Goal: Task Accomplishment & Management: Manage account settings

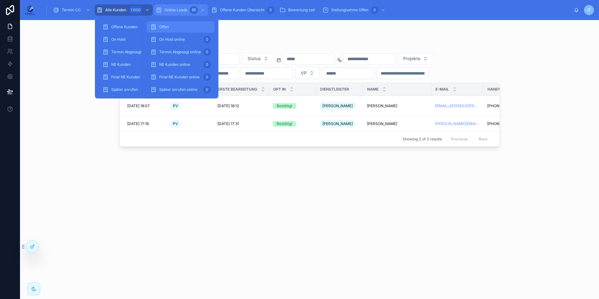
click at [170, 8] on span "Online Leads" at bounding box center [175, 10] width 23 height 5
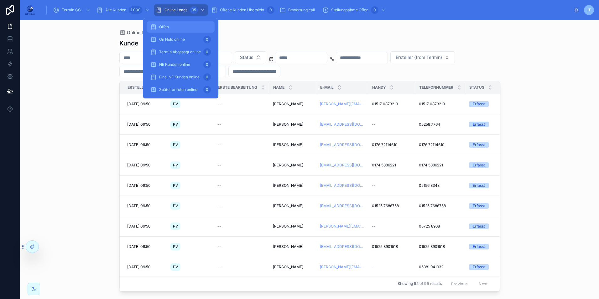
click at [174, 27] on div "Offen" at bounding box center [180, 27] width 60 height 10
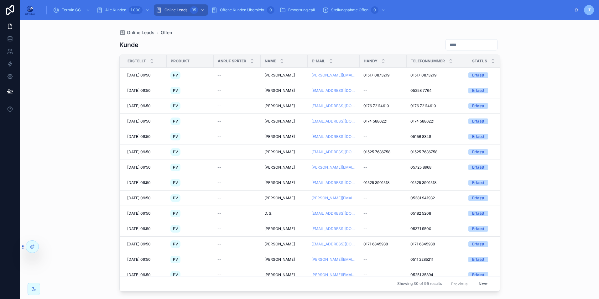
click at [307, 33] on div "Online Leads Offen" at bounding box center [309, 32] width 380 height 5
click at [277, 75] on span "[PERSON_NAME]" at bounding box center [279, 75] width 30 height 5
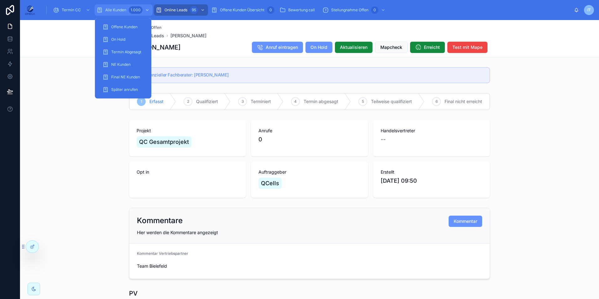
click at [137, 7] on div "1.000" at bounding box center [136, 10] width 14 height 8
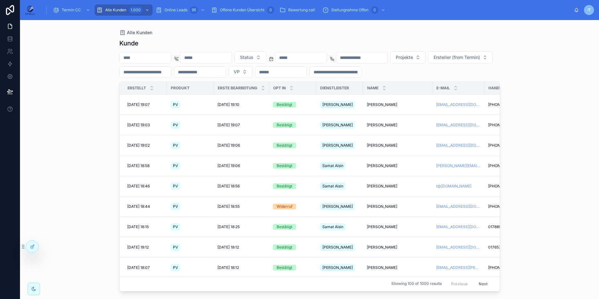
click at [361, 74] on input "text" at bounding box center [335, 72] width 51 height 9
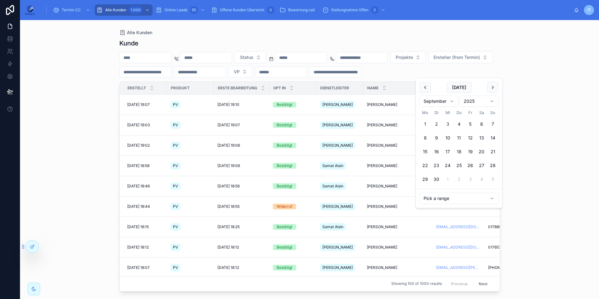
click at [434, 123] on button "2" at bounding box center [436, 123] width 11 height 11
type input "**********"
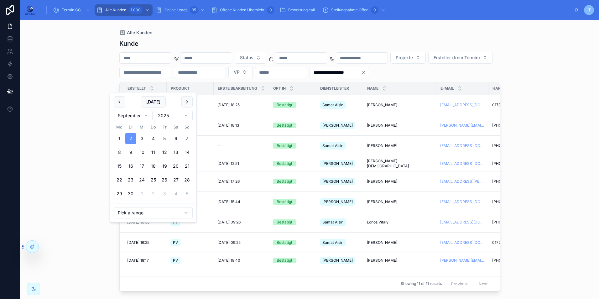
click at [576, 129] on div "**********" at bounding box center [309, 159] width 579 height 279
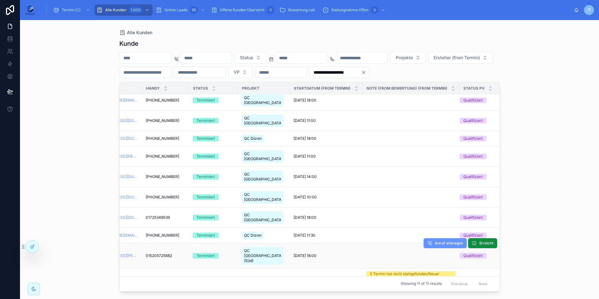
scroll to position [25, 348]
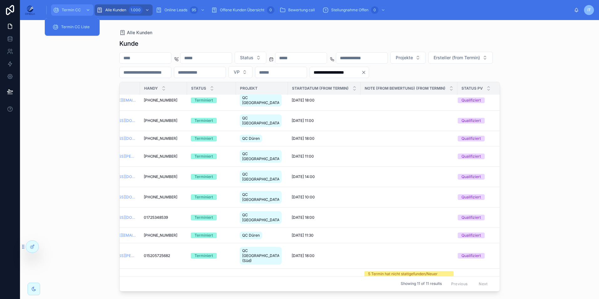
drag, startPoint x: 81, startPoint y: 9, endPoint x: 84, endPoint y: 15, distance: 6.7
click at [81, 9] on div "Termin CC" at bounding box center [72, 10] width 39 height 10
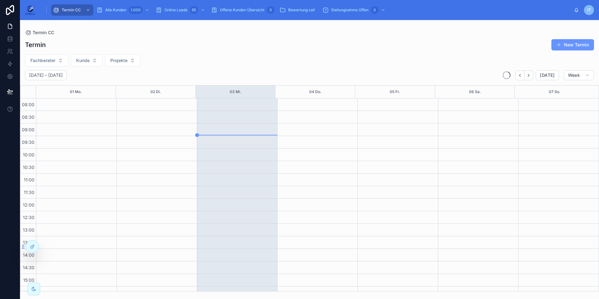
scroll to position [133, 0]
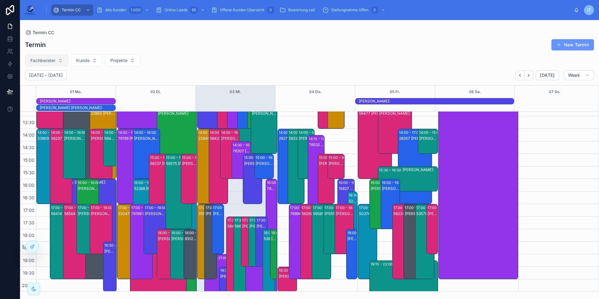
click at [55, 61] on span "Fachberater" at bounding box center [42, 60] width 25 height 6
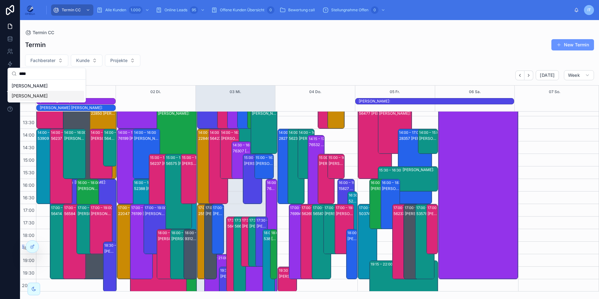
type input "****"
click at [44, 95] on div "[PERSON_NAME]" at bounding box center [46, 96] width 75 height 10
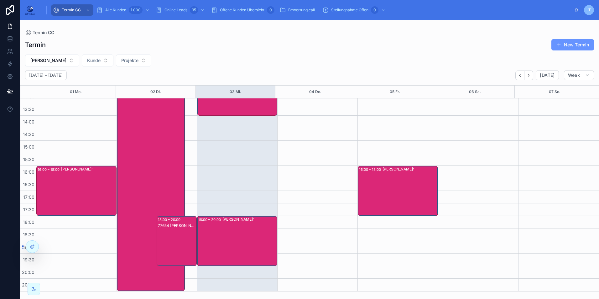
click at [187, 231] on div "77654 [PERSON_NAME]:[PERSON_NAME]" at bounding box center [177, 247] width 38 height 49
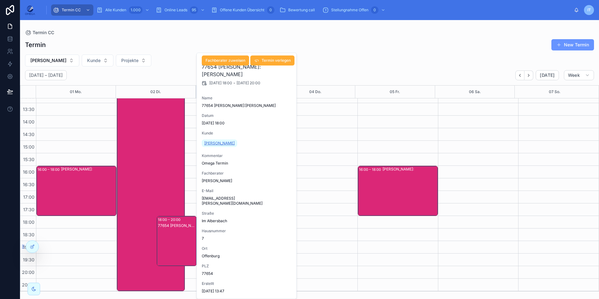
click at [218, 145] on span "[PERSON_NAME]" at bounding box center [219, 143] width 30 height 5
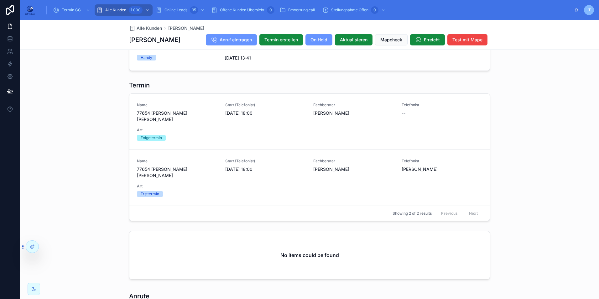
scroll to position [501, 0]
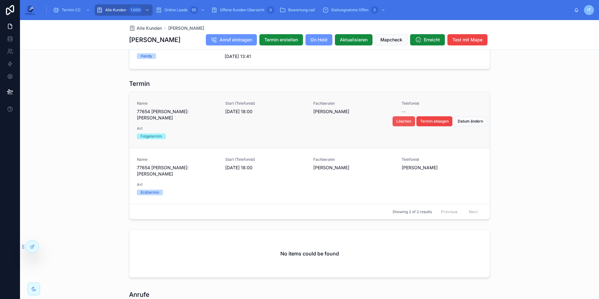
click at [403, 120] on span "Löschen" at bounding box center [403, 121] width 15 height 5
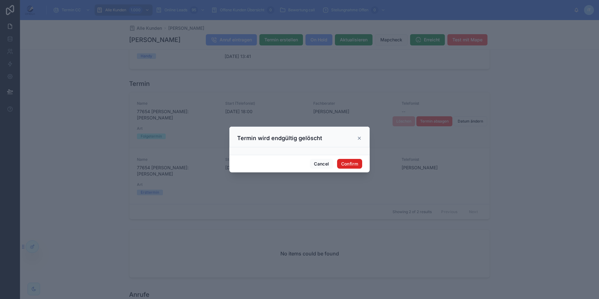
click at [354, 164] on button "Confirm" at bounding box center [349, 164] width 25 height 10
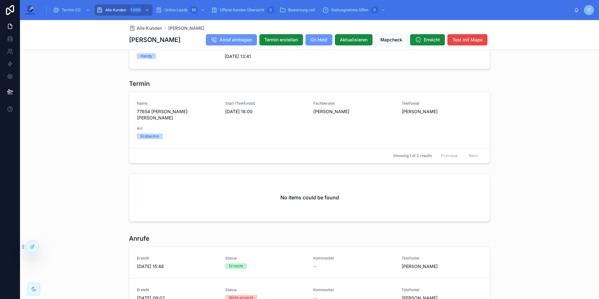
click at [584, 131] on div "Termin Name 77654 [PERSON_NAME]:[PERSON_NAME] Start (Telefonist) [DATE] 18:00 F…" at bounding box center [309, 121] width 579 height 89
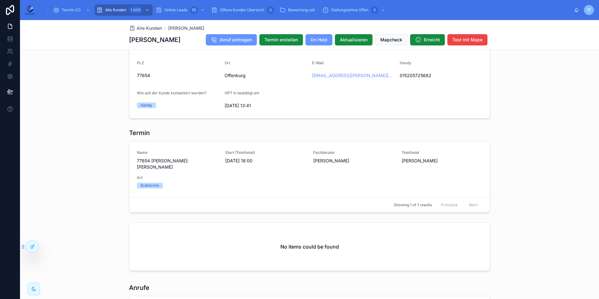
scroll to position [438, 0]
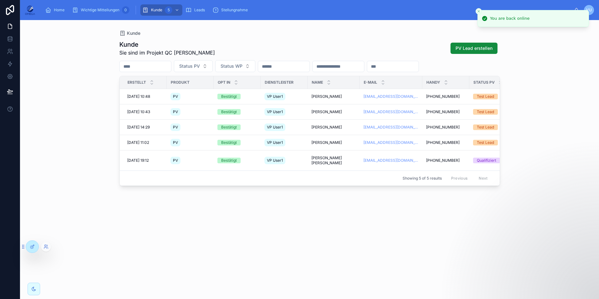
click at [48, 250] on div at bounding box center [46, 246] width 10 height 10
click at [45, 247] on icon at bounding box center [45, 247] width 3 height 1
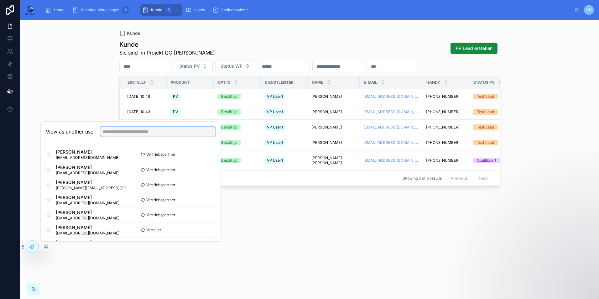
click at [124, 131] on input "text" at bounding box center [157, 131] width 115 height 10
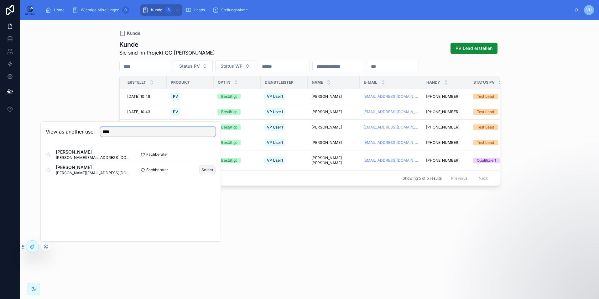
type input "****"
click at [209, 171] on button "Select" at bounding box center [207, 169] width 16 height 9
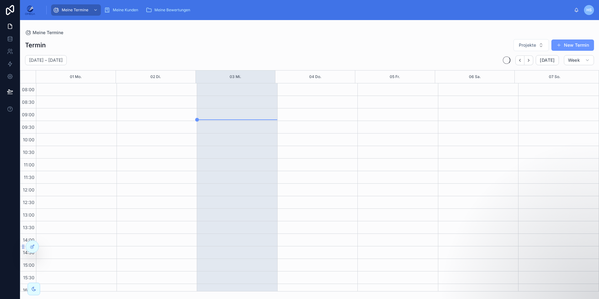
scroll to position [118, 0]
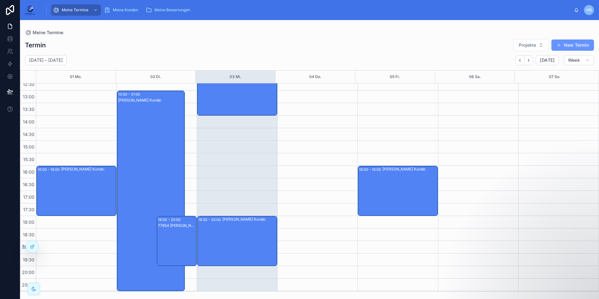
click at [170, 41] on div "Termin Projekte New Termin" at bounding box center [309, 45] width 569 height 13
click at [249, 228] on div "[PERSON_NAME]:" at bounding box center [249, 240] width 54 height 49
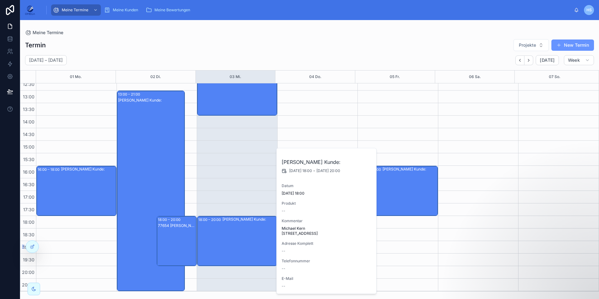
click at [248, 229] on div "[PERSON_NAME]:" at bounding box center [249, 240] width 54 height 49
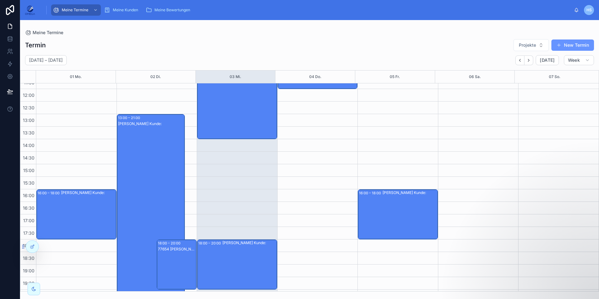
scroll to position [55, 0]
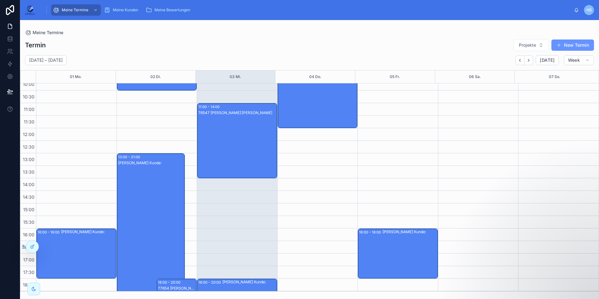
click at [236, 158] on div "76547 [PERSON_NAME]:[PERSON_NAME]" at bounding box center [237, 147] width 78 height 74
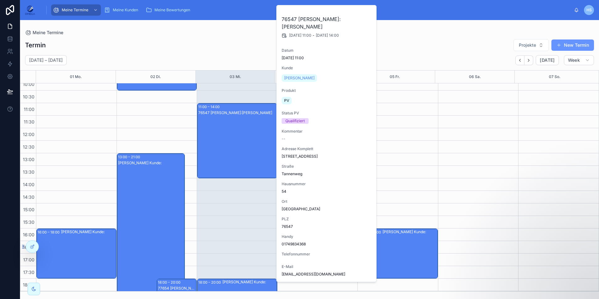
click at [236, 158] on div "76547 [PERSON_NAME]:[PERSON_NAME]" at bounding box center [237, 147] width 78 height 74
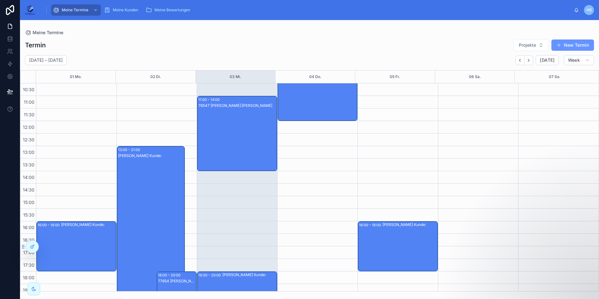
scroll to position [0, 0]
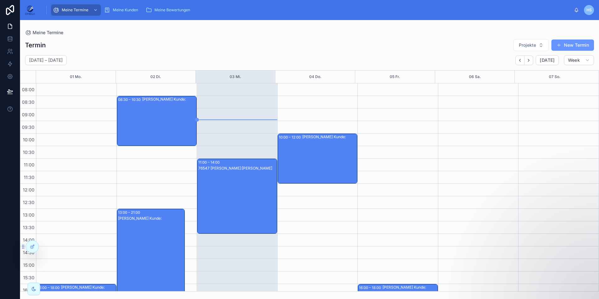
click at [159, 123] on div "[PERSON_NAME]:" at bounding box center [169, 120] width 54 height 49
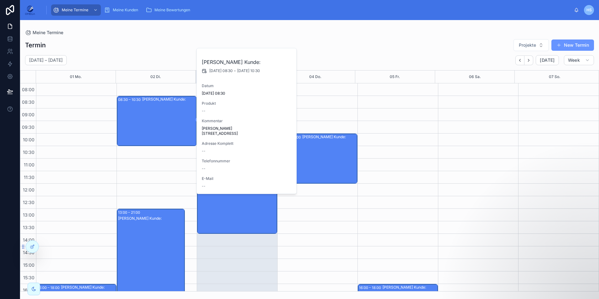
click at [159, 123] on div "[PERSON_NAME]:" at bounding box center [169, 120] width 54 height 49
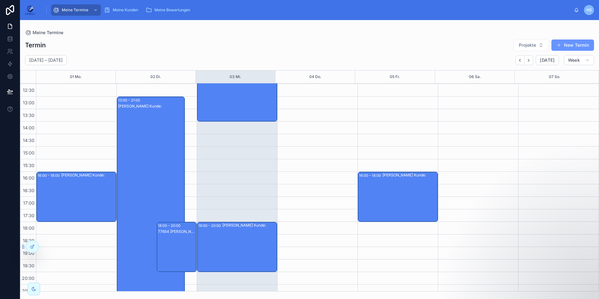
scroll to position [118, 0]
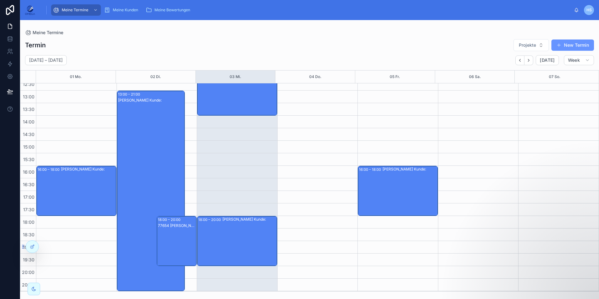
click at [182, 239] on div "77654 [PERSON_NAME]:[PERSON_NAME]" at bounding box center [177, 247] width 38 height 49
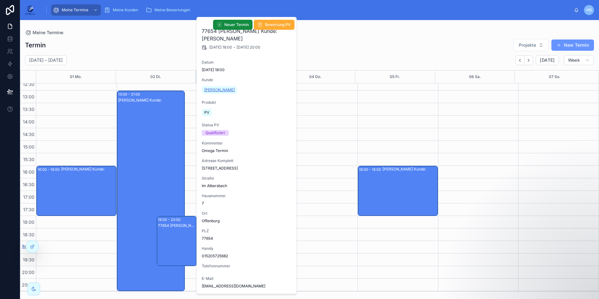
click at [222, 91] on span "[PERSON_NAME]" at bounding box center [219, 89] width 30 height 5
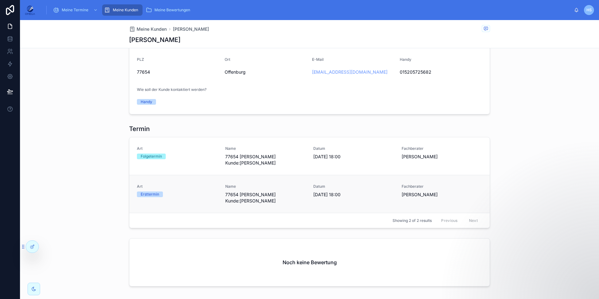
scroll to position [435, 0]
